Goal: Information Seeking & Learning: Learn about a topic

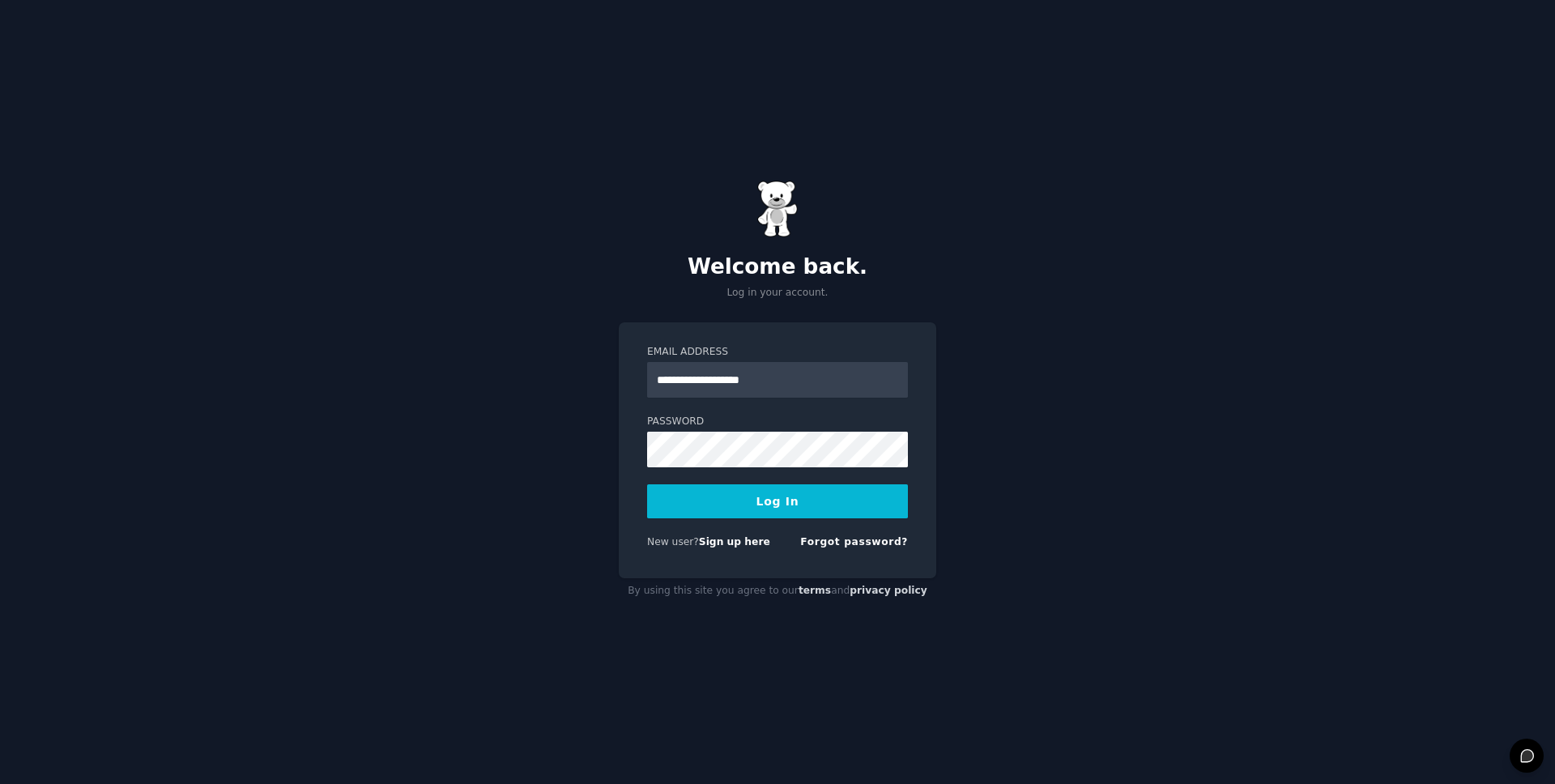
click at [731, 502] on button "Log In" at bounding box center [778, 501] width 261 height 34
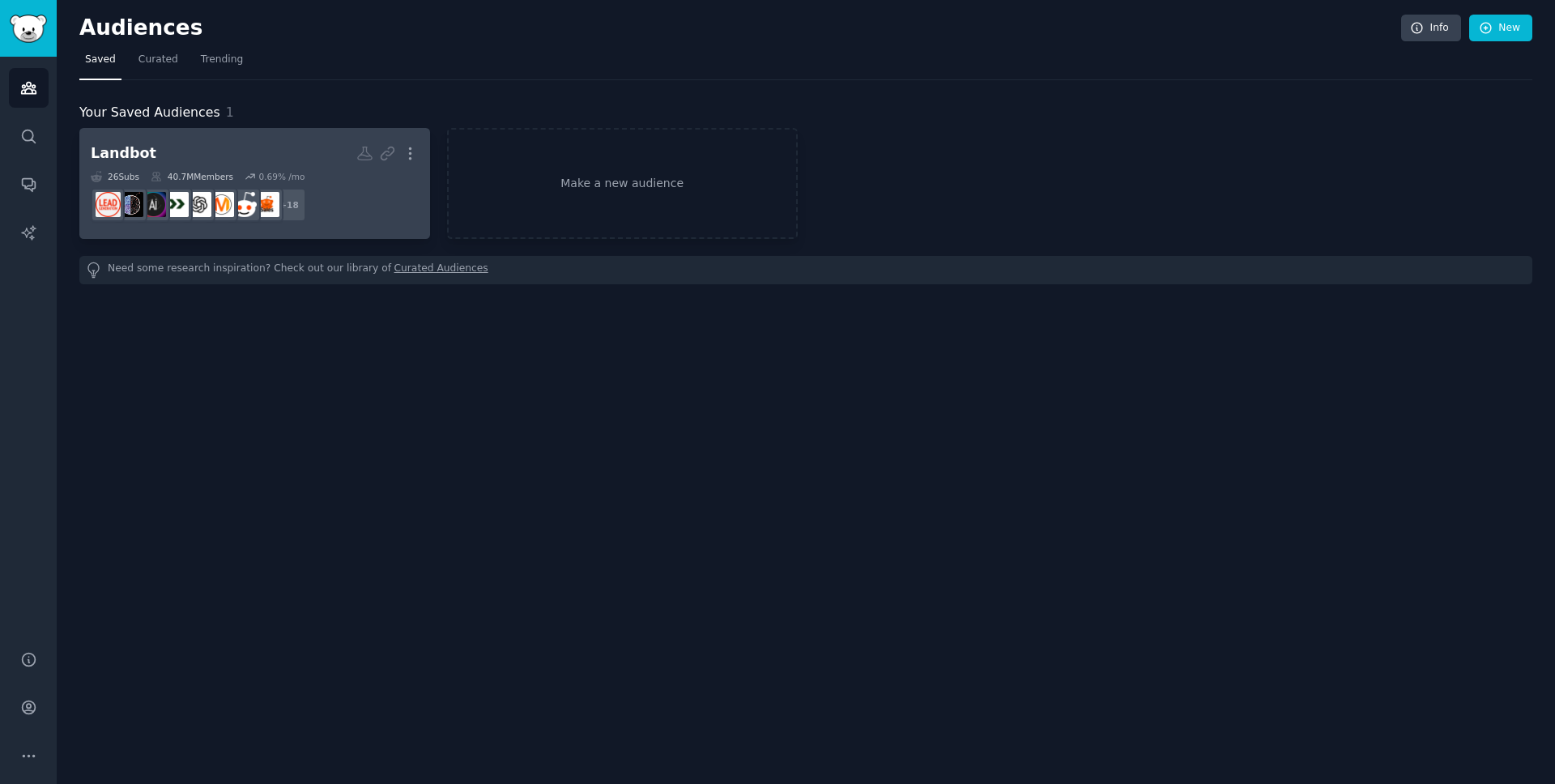
click at [201, 156] on h2 "Landbot More" at bounding box center [254, 153] width 328 height 28
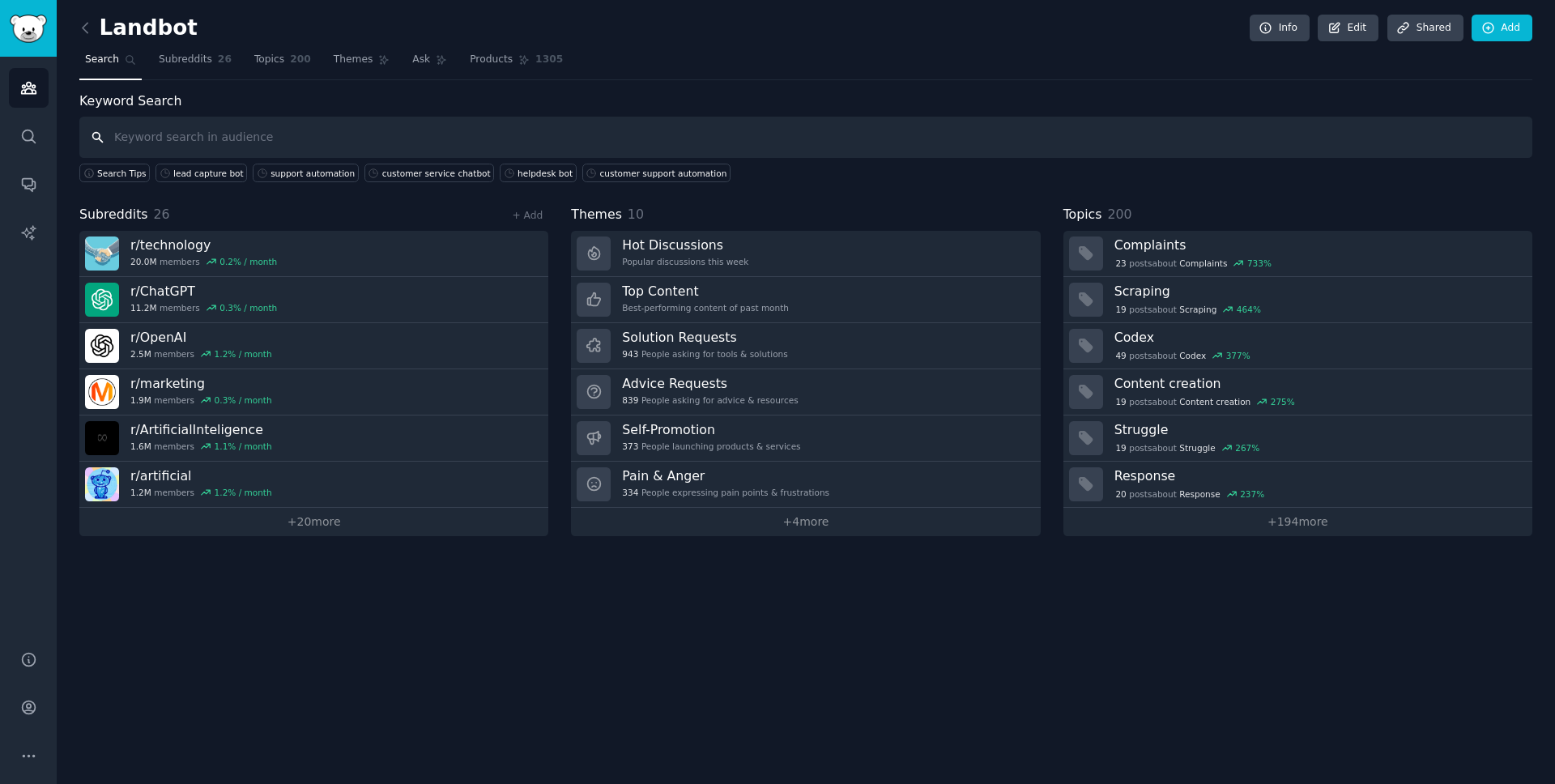
click at [391, 140] on input "text" at bounding box center [806, 137] width 1453 height 41
paste input "conversational AI"
type input "conversational AI"
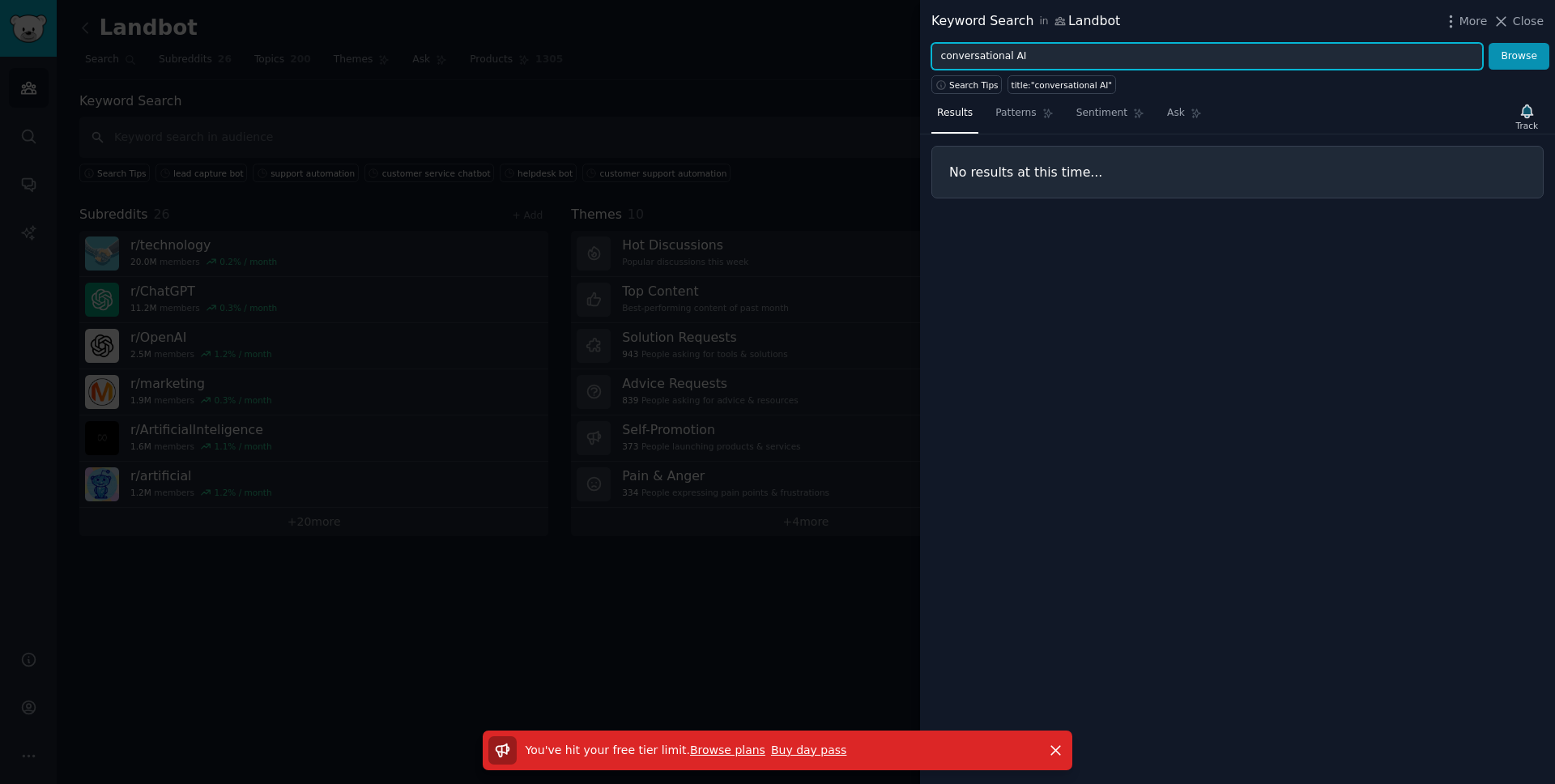
click at [1024, 49] on input "conversational AI" at bounding box center [1207, 56] width 551 height 27
type input "Chatbot"
click at [1488, 43] on button "Browse" at bounding box center [1518, 56] width 61 height 27
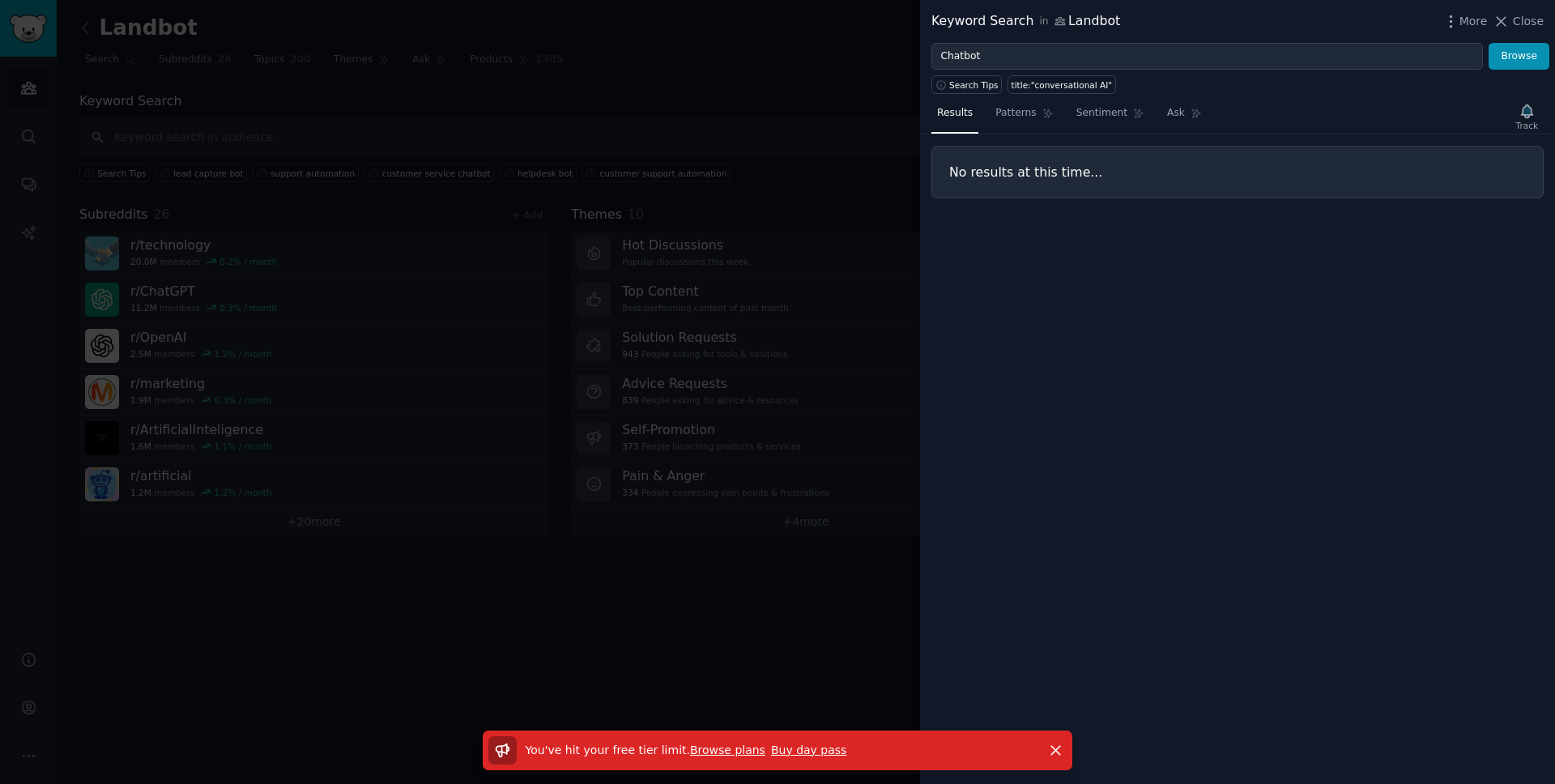
click at [713, 751] on link "Browse plans" at bounding box center [727, 749] width 75 height 13
